Goal: Task Accomplishment & Management: Manage account settings

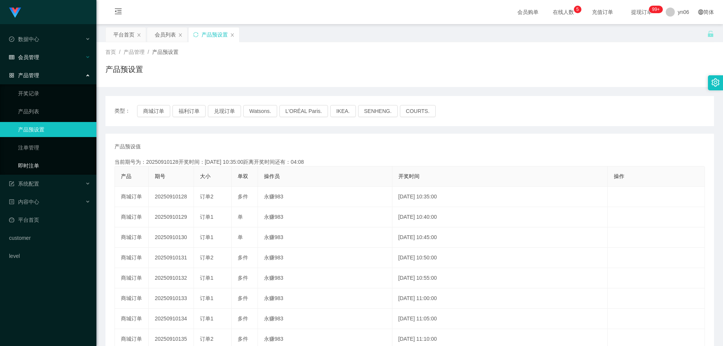
drag, startPoint x: 41, startPoint y: 167, endPoint x: 56, endPoint y: 59, distance: 109.0
click at [41, 167] on link "即时注单" at bounding box center [54, 165] width 72 height 15
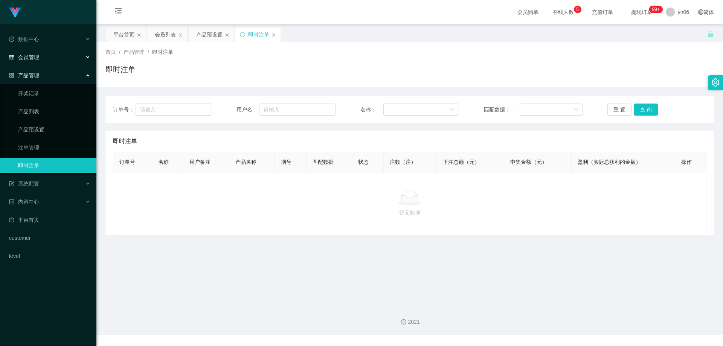
click at [44, 58] on div "会员管理" at bounding box center [48, 57] width 96 height 15
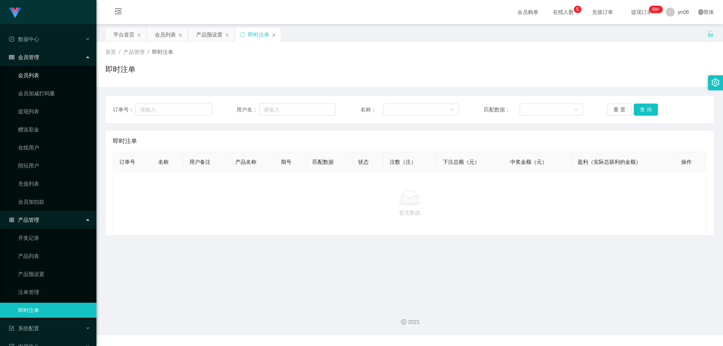
click at [41, 70] on link "会员列表" at bounding box center [54, 75] width 72 height 15
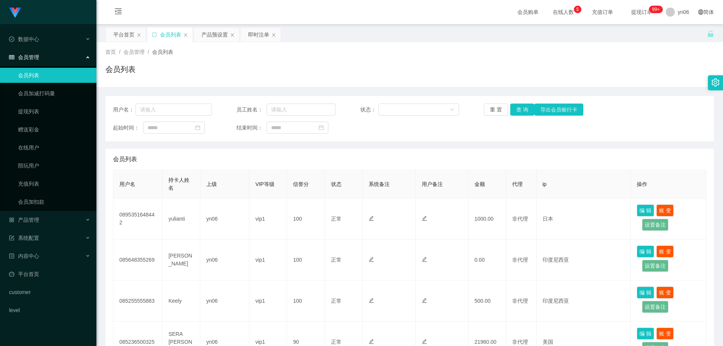
scroll to position [75, 0]
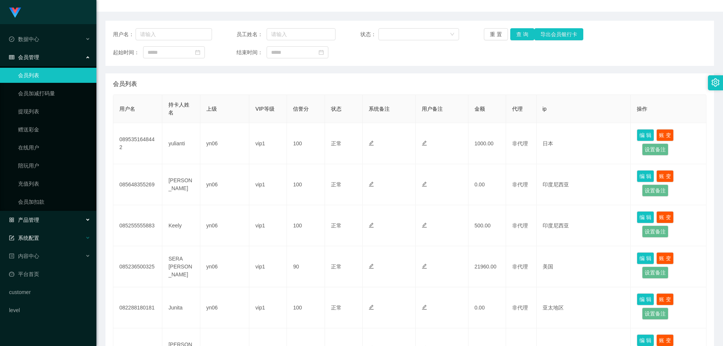
drag, startPoint x: 51, startPoint y: 225, endPoint x: 53, endPoint y: 232, distance: 7.5
click at [51, 225] on div "产品管理" at bounding box center [48, 219] width 96 height 15
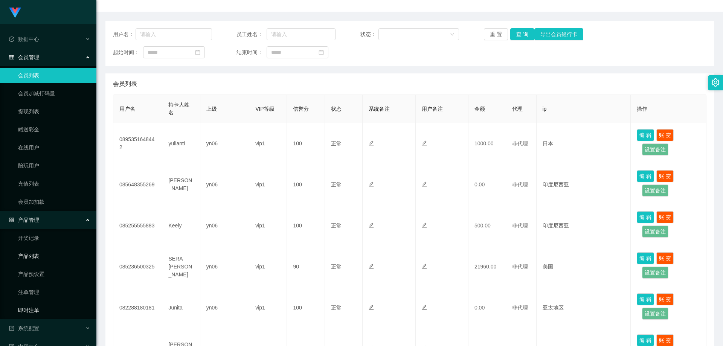
click at [42, 309] on link "即时注单" at bounding box center [54, 310] width 72 height 15
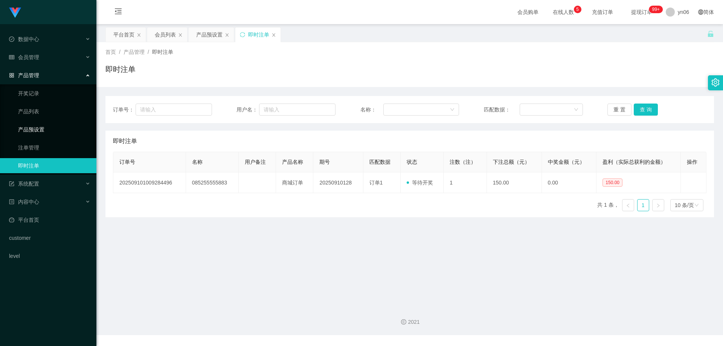
click at [62, 124] on link "产品预设置" at bounding box center [54, 129] width 72 height 15
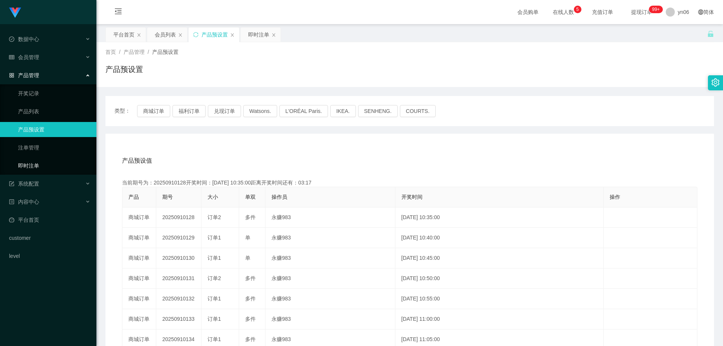
click at [51, 167] on link "即时注单" at bounding box center [54, 165] width 72 height 15
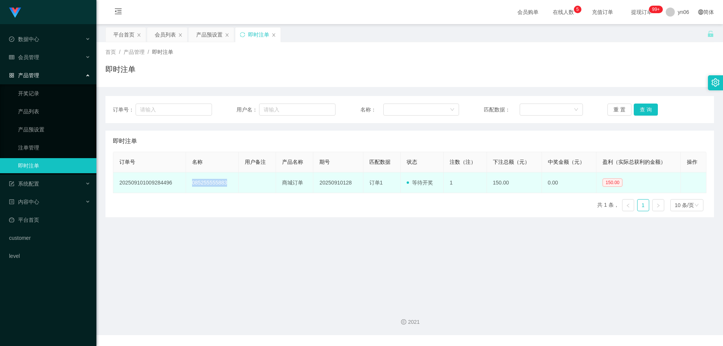
drag, startPoint x: 231, startPoint y: 186, endPoint x: 188, endPoint y: 184, distance: 42.6
click at [188, 184] on td "085255555883" at bounding box center [212, 182] width 53 height 21
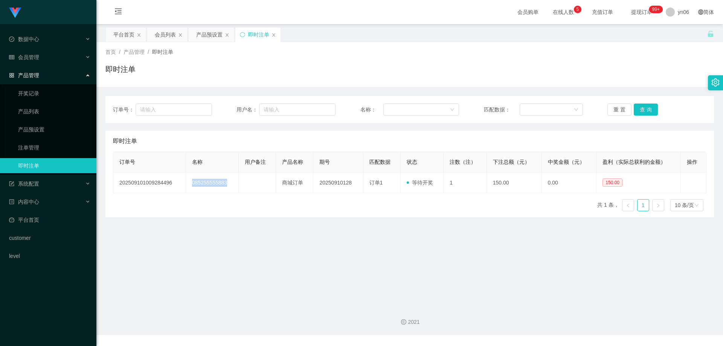
copy td "085255555883"
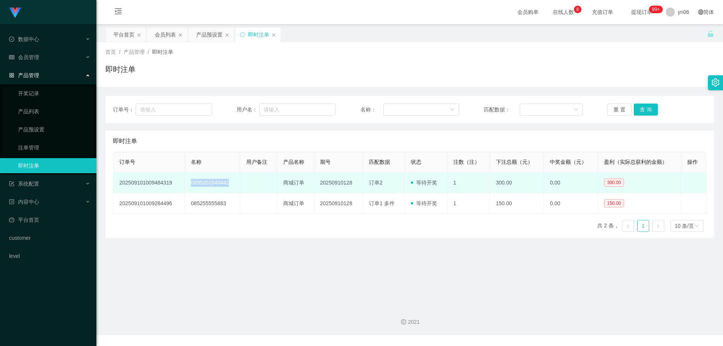
drag, startPoint x: 228, startPoint y: 185, endPoint x: 189, endPoint y: 184, distance: 39.5
click at [189, 184] on td "0895351648442" at bounding box center [212, 182] width 55 height 21
copy td "0895351648442"
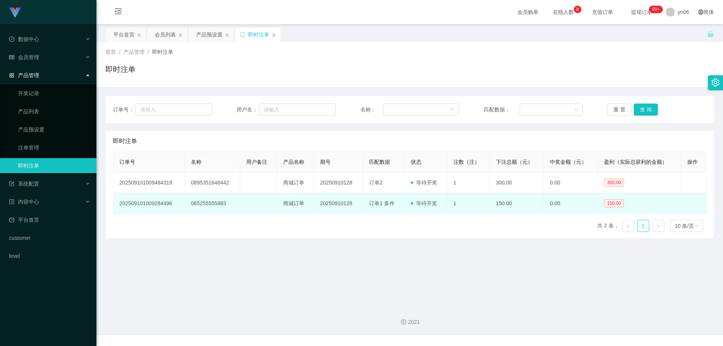
click at [226, 199] on td "085255555883" at bounding box center [212, 203] width 55 height 21
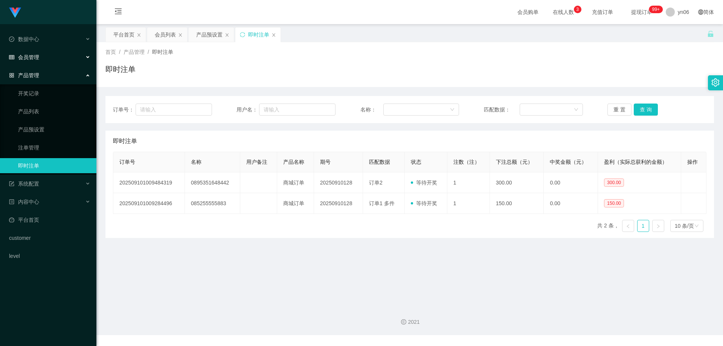
click at [32, 60] on span "会员管理" at bounding box center [24, 57] width 30 height 6
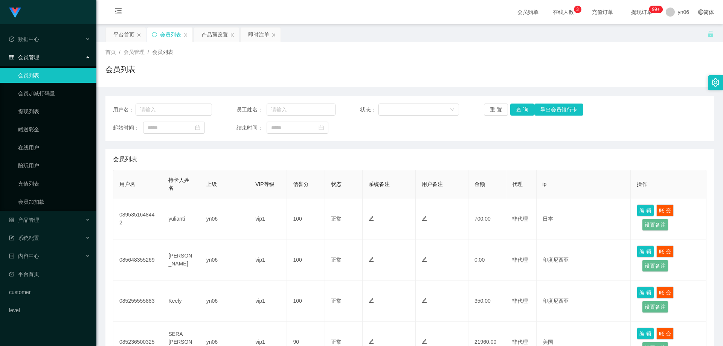
scroll to position [75, 0]
drag, startPoint x: 49, startPoint y: 217, endPoint x: 61, endPoint y: 230, distance: 18.1
click at [49, 217] on div "产品管理" at bounding box center [48, 219] width 96 height 15
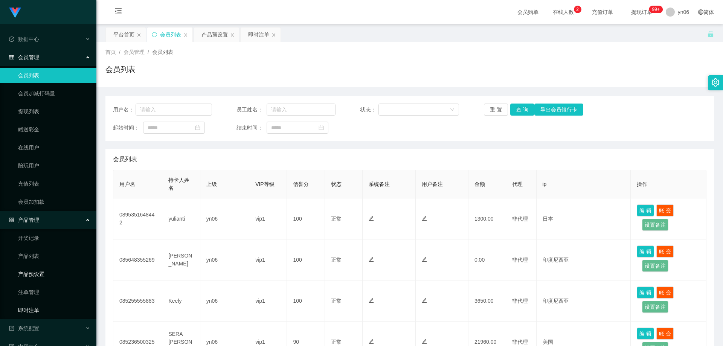
drag, startPoint x: 48, startPoint y: 309, endPoint x: 89, endPoint y: 268, distance: 58.0
click at [48, 309] on link "即时注单" at bounding box center [54, 310] width 72 height 15
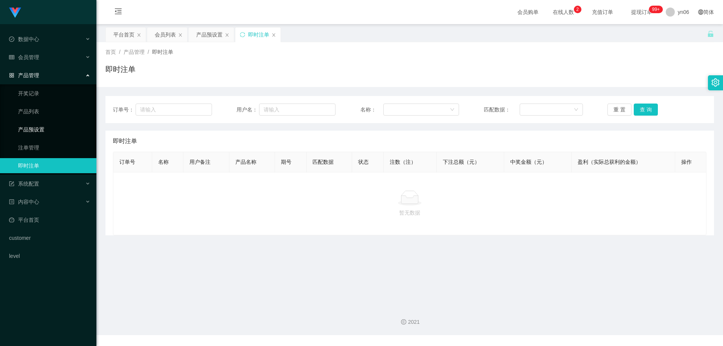
click at [43, 128] on link "产品预设置" at bounding box center [54, 129] width 72 height 15
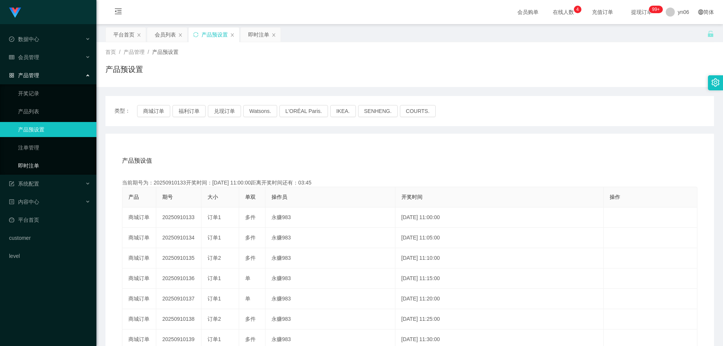
drag, startPoint x: 37, startPoint y: 164, endPoint x: 75, endPoint y: 84, distance: 88.9
click at [37, 164] on link "即时注单" at bounding box center [54, 165] width 72 height 15
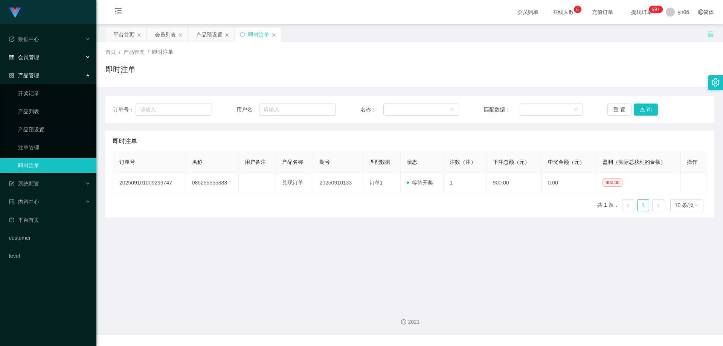
click at [57, 59] on div "会员管理" at bounding box center [48, 57] width 96 height 15
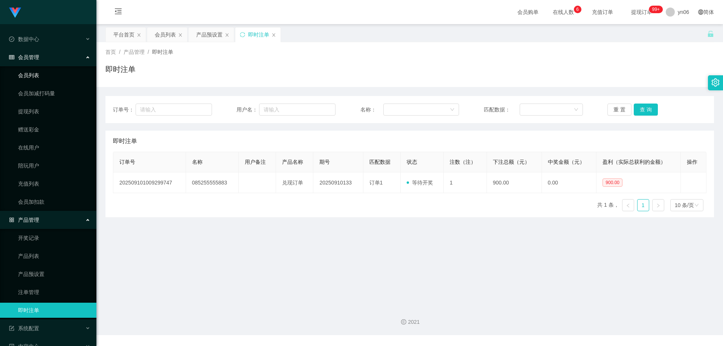
drag, startPoint x: 41, startPoint y: 77, endPoint x: 183, endPoint y: 102, distance: 144.0
click at [41, 77] on link "会员列表" at bounding box center [54, 75] width 72 height 15
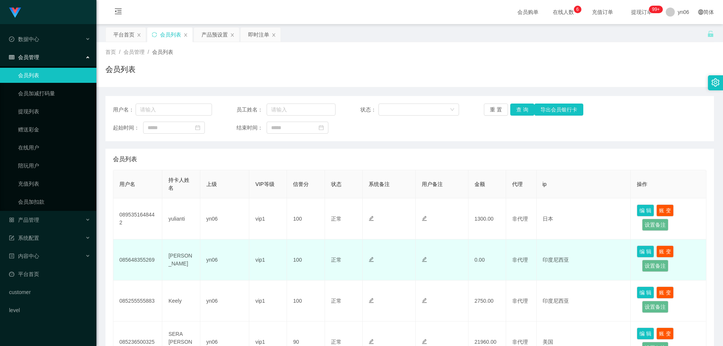
scroll to position [38, 0]
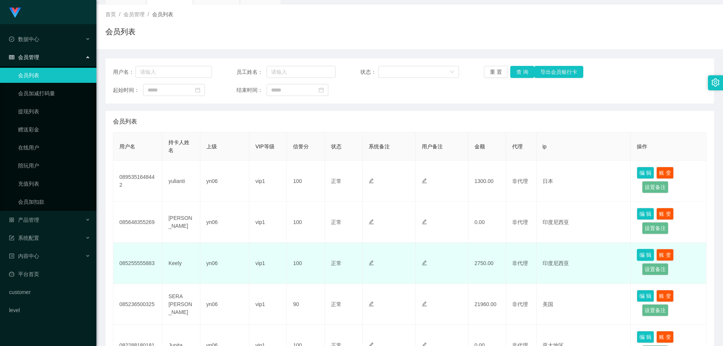
click at [637, 253] on button "编 辑" at bounding box center [645, 255] width 17 height 12
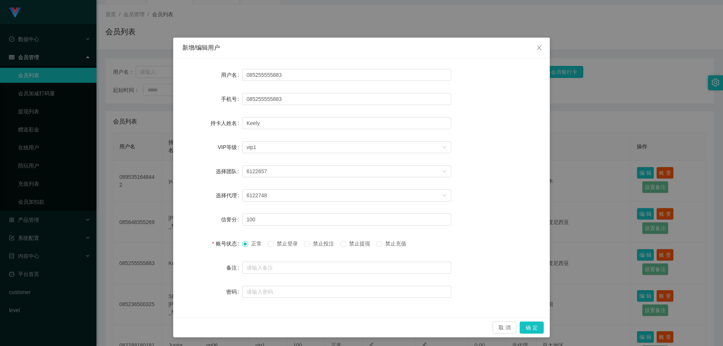
click at [344, 246] on span at bounding box center [343, 244] width 6 height 6
click at [533, 326] on button "确 定" at bounding box center [532, 327] width 24 height 12
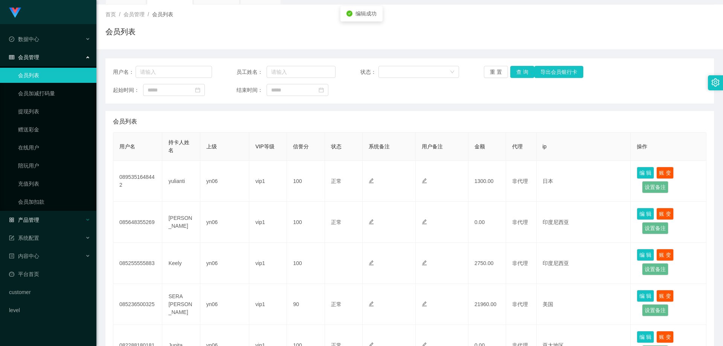
click at [44, 216] on div "产品管理" at bounding box center [48, 219] width 96 height 15
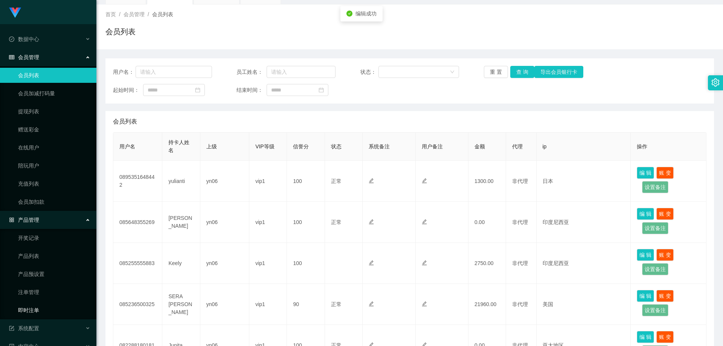
click at [44, 308] on link "即时注单" at bounding box center [54, 310] width 72 height 15
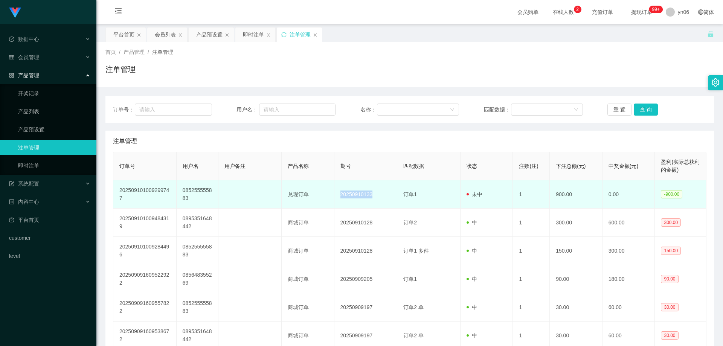
drag, startPoint x: 370, startPoint y: 197, endPoint x: 339, endPoint y: 197, distance: 31.2
click at [339, 197] on td "20250910133" at bounding box center [365, 194] width 63 height 28
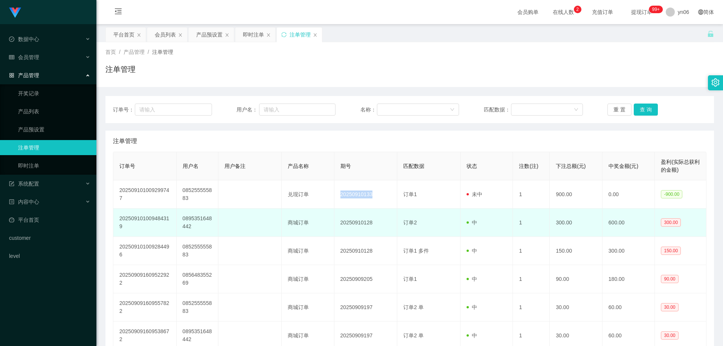
copy td "20250910133"
